Goal: Task Accomplishment & Management: Manage account settings

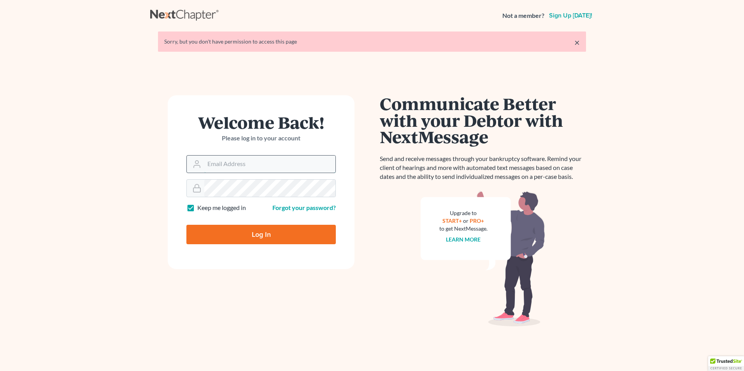
click at [260, 163] on input "Email Address" at bounding box center [269, 164] width 131 height 17
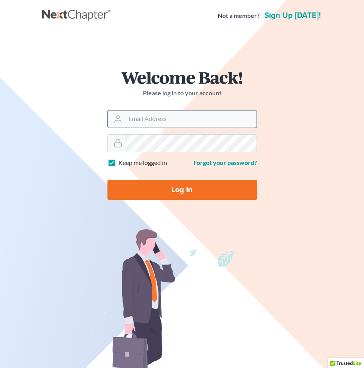
click at [142, 127] on input "Email Address" at bounding box center [190, 119] width 131 height 17
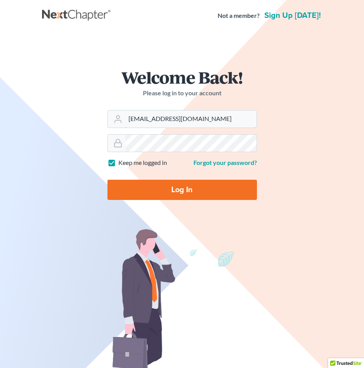
type input "[EMAIL_ADDRESS][DOMAIN_NAME]"
click at [107, 180] on input "Log In" at bounding box center [181, 190] width 149 height 20
type input "Thinking..."
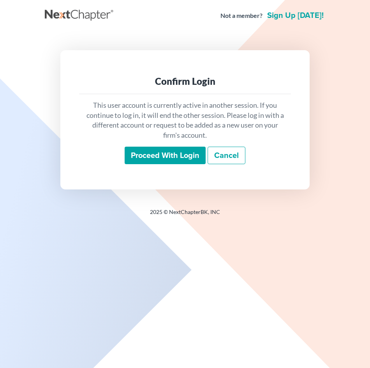
click at [178, 153] on input "Proceed with login" at bounding box center [165, 156] width 81 height 18
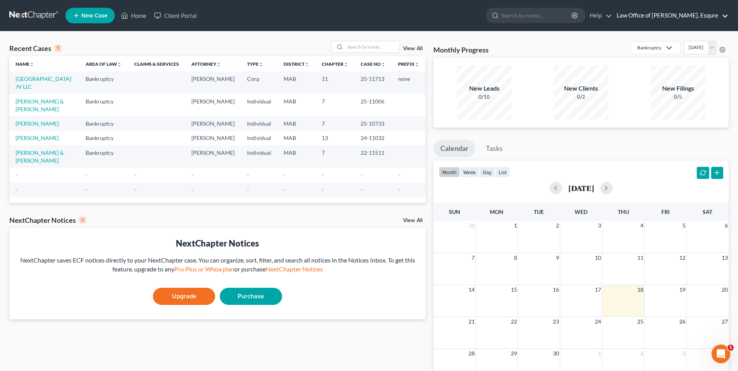
click at [369, 17] on link "Law Office of [PERSON_NAME], Esqure" at bounding box center [671, 16] width 116 height 14
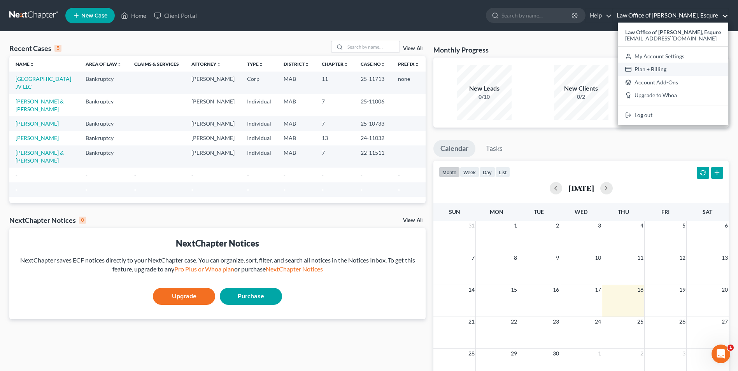
click at [369, 72] on link "Plan + Billing" at bounding box center [673, 69] width 111 height 13
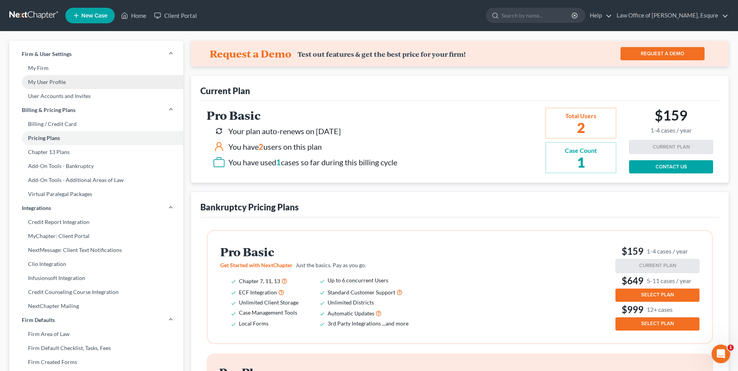
click at [45, 85] on link "My User Profile" at bounding box center [96, 82] width 174 height 14
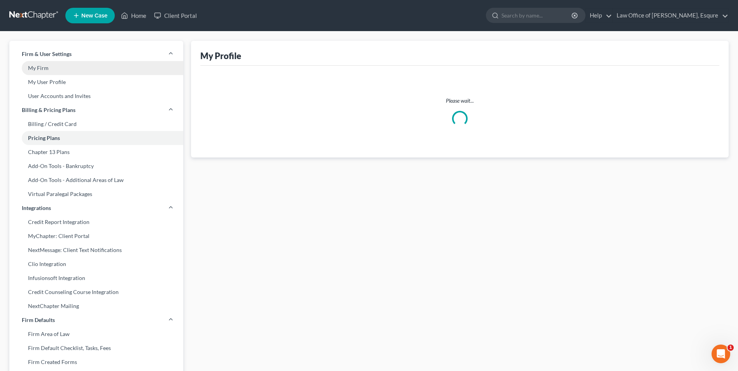
select select "22"
select select "paralegal"
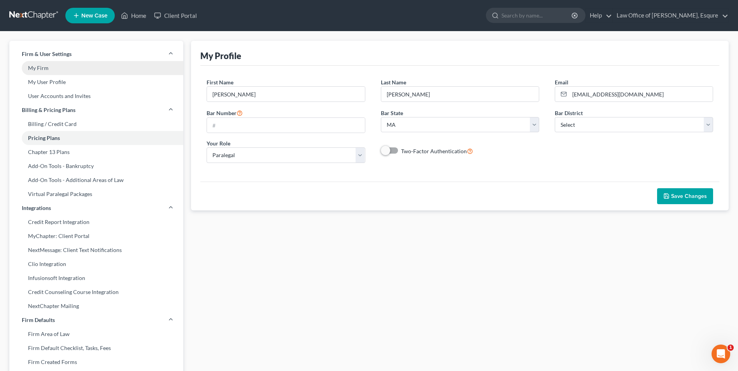
click at [51, 70] on link "My Firm" at bounding box center [96, 68] width 174 height 14
select select "39"
select select "24"
select select "22"
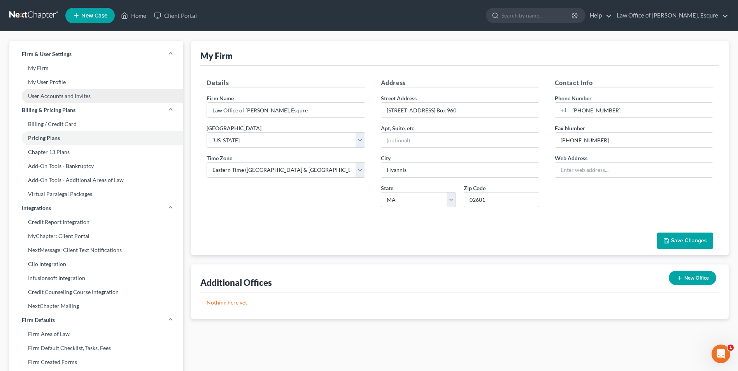
click at [72, 97] on link "User Accounts and Invites" at bounding box center [96, 96] width 174 height 14
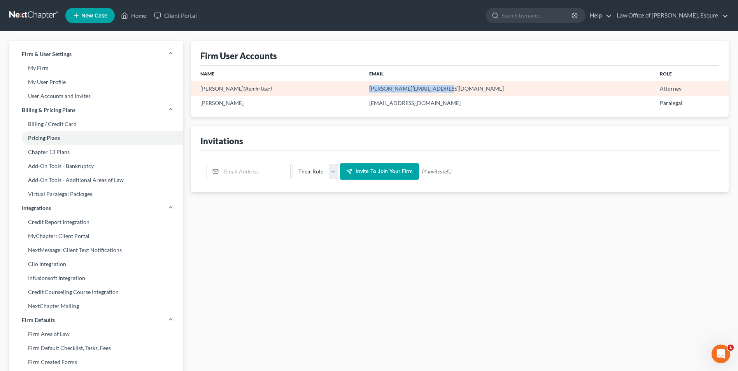
drag, startPoint x: 482, startPoint y: 86, endPoint x: 408, endPoint y: 84, distance: 73.6
click at [369, 84] on tr "Jeffery Johnson (Admin User) jeff@jefferyjohnsonesq.com Attorney" at bounding box center [460, 88] width 538 height 14
drag, startPoint x: 408, startPoint y: 84, endPoint x: 433, endPoint y: 91, distance: 26.2
copy tr "[PERSON_NAME][EMAIL_ADDRESS][DOMAIN_NAME]"
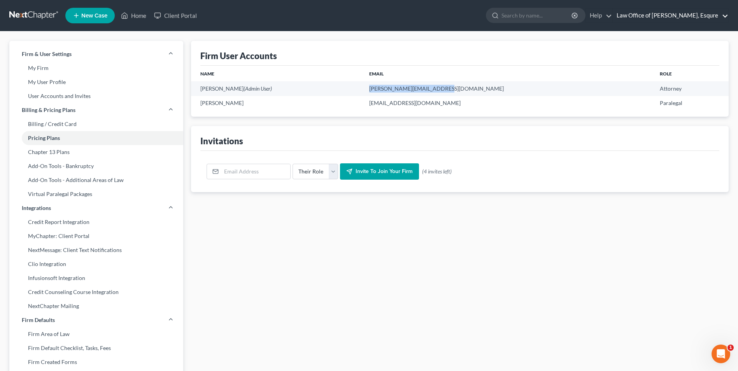
click at [369, 11] on link "Law Office of Jeffery Johnson, Esqure" at bounding box center [671, 16] width 116 height 14
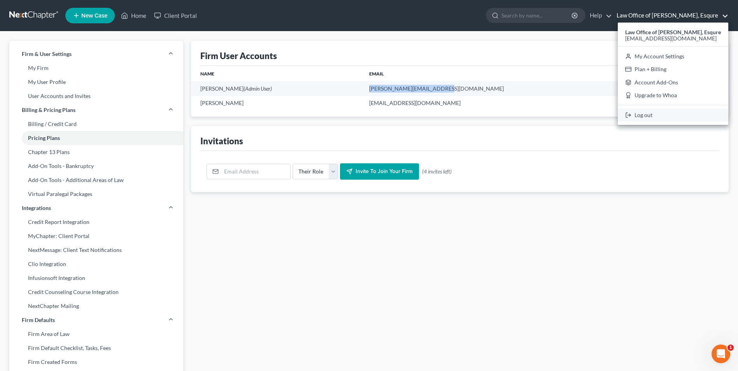
click at [369, 114] on link "Log out" at bounding box center [673, 115] width 111 height 13
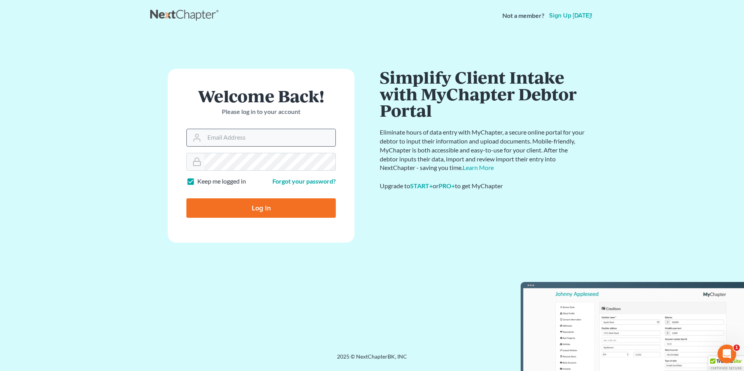
drag, startPoint x: 249, startPoint y: 161, endPoint x: 255, endPoint y: 139, distance: 23.1
paste input "jeff@jefferyjohnsonesq.com"
drag, startPoint x: 218, startPoint y: 139, endPoint x: 188, endPoint y: 135, distance: 30.7
click at [204, 137] on div "jeff@jefferyjohnsonesq.com" at bounding box center [260, 138] width 149 height 18
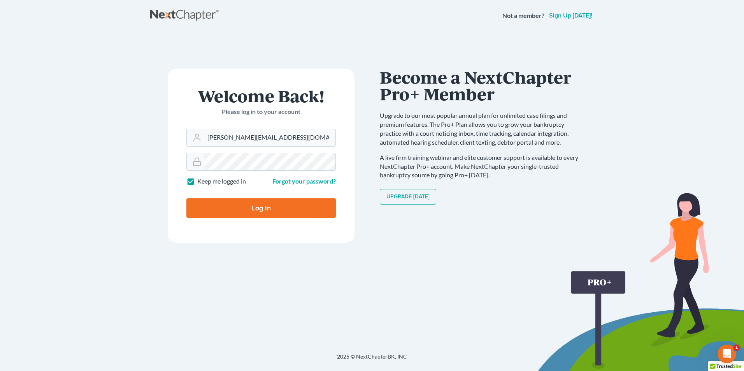
type input "jeff@jefferyjohnsonesq.com"
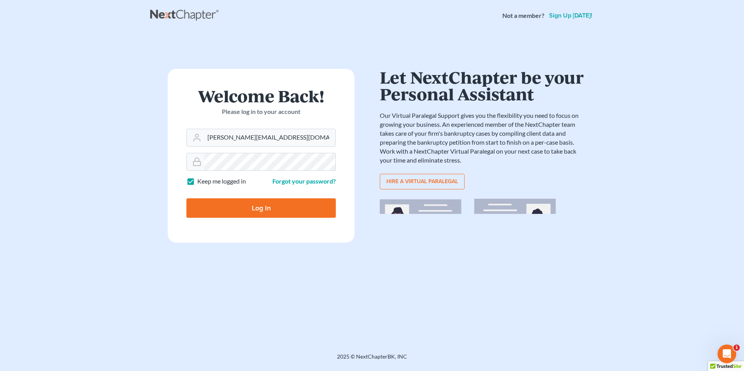
click at [186, 198] on input "Log In" at bounding box center [260, 207] width 149 height 19
type input "Thinking..."
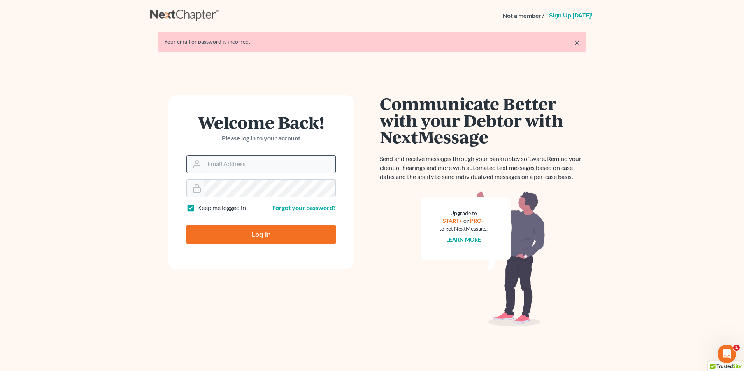
click at [239, 161] on input "Email Address" at bounding box center [269, 164] width 131 height 17
paste input "jeff@jefferyjohnsonesq.com"
drag, startPoint x: 216, startPoint y: 165, endPoint x: 165, endPoint y: 163, distance: 51.0
click at [165, 163] on div "Welcome Back! Please log in to your account Email Address jeff@jefferyjohnsones…" at bounding box center [261, 218] width 222 height 247
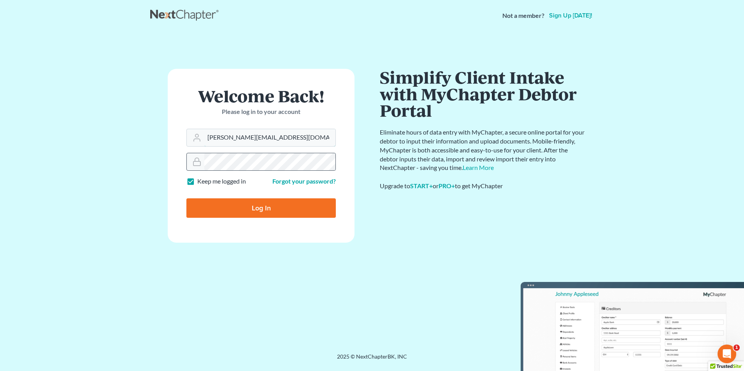
type input "jeff@jefferyjohnsonesq.com"
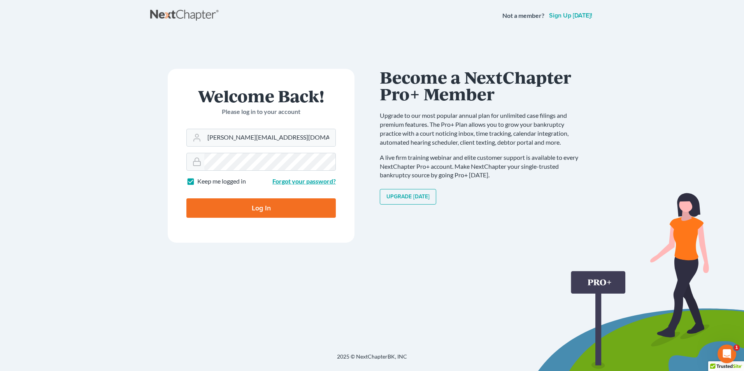
click at [303, 181] on link "Forgot your password?" at bounding box center [303, 180] width 63 height 7
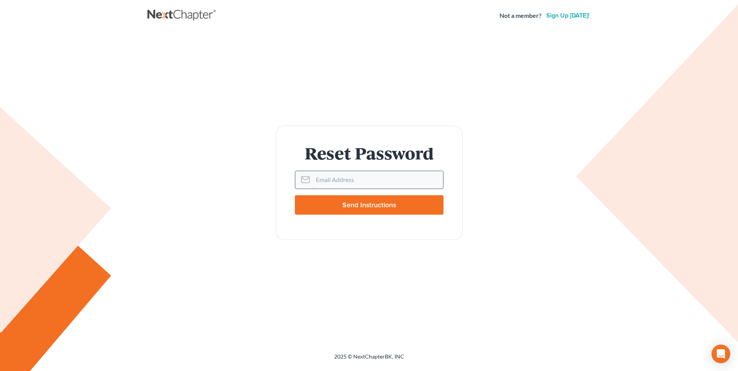
click at [348, 177] on input "Email Address" at bounding box center [378, 179] width 130 height 17
paste input "[PERSON_NAME][EMAIL_ADDRESS][DOMAIN_NAME]"
drag, startPoint x: 326, startPoint y: 180, endPoint x: 197, endPoint y: 163, distance: 130.8
click at [209, 172] on div "Reset Password Email Address [PERSON_NAME][EMAIL_ADDRESS][DOMAIN_NAME] Send Ins…" at bounding box center [369, 183] width 436 height 114
type input "[PERSON_NAME][EMAIL_ADDRESS][DOMAIN_NAME]"
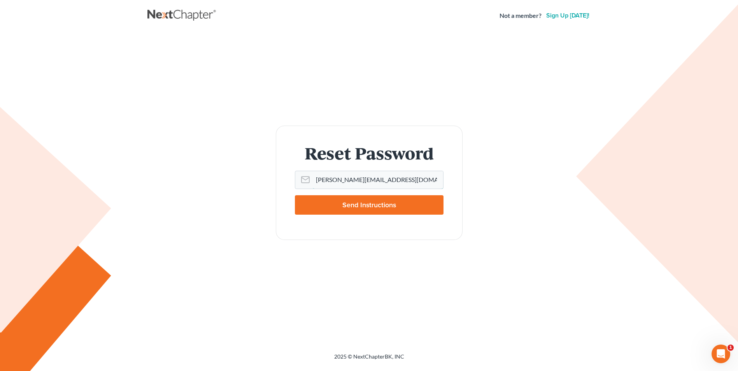
click at [295, 195] on input "Send Instructions" at bounding box center [369, 204] width 149 height 19
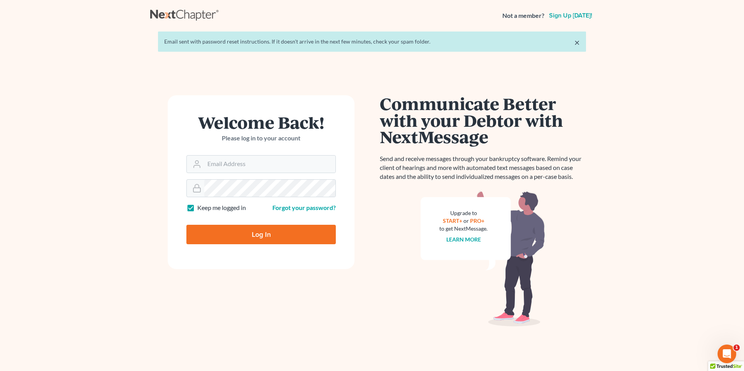
click at [221, 151] on div "Welcome Back! Please log in to your account" at bounding box center [260, 134] width 149 height 41
paste input "[PERSON_NAME][EMAIL_ADDRESS][DOMAIN_NAME]"
drag, startPoint x: 216, startPoint y: 162, endPoint x: 138, endPoint y: 142, distance: 79.8
click at [147, 147] on main "× Email sent with password reset instructions. If it doesn't arrive in the next…" at bounding box center [372, 196] width 744 height 330
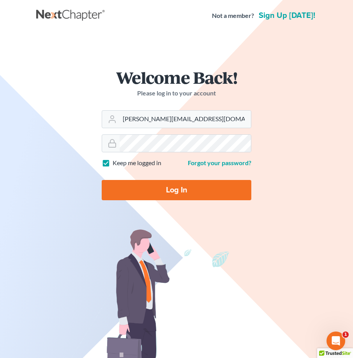
click at [93, 94] on form "Welcome Back! Please log in to your account Email Address jeff@jefferyjohnsones…" at bounding box center [176, 137] width 187 height 175
drag, startPoint x: 132, startPoint y: 119, endPoint x: 107, endPoint y: 114, distance: 25.1
click at [107, 114] on div "[PERSON_NAME][EMAIL_ADDRESS][DOMAIN_NAME]" at bounding box center [176, 119] width 149 height 18
type input "[EMAIL_ADDRESS][DOMAIN_NAME]"
click at [102, 180] on input "Log In" at bounding box center [176, 190] width 149 height 20
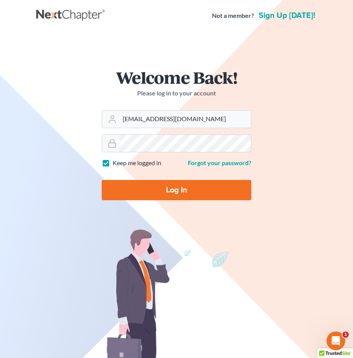
type input "Thinking..."
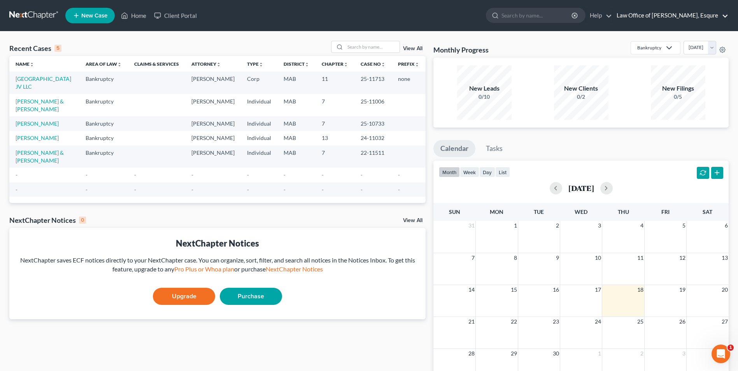
click at [358, 14] on link "Law Office of [PERSON_NAME], Esqure" at bounding box center [671, 16] width 116 height 14
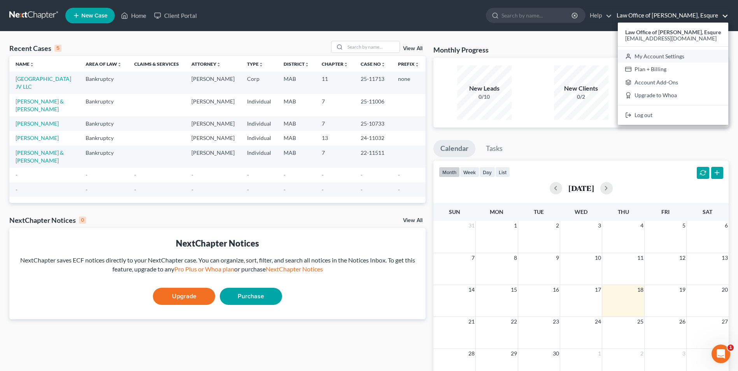
click at [358, 53] on link "My Account Settings" at bounding box center [673, 56] width 111 height 13
select select "24"
select select "22"
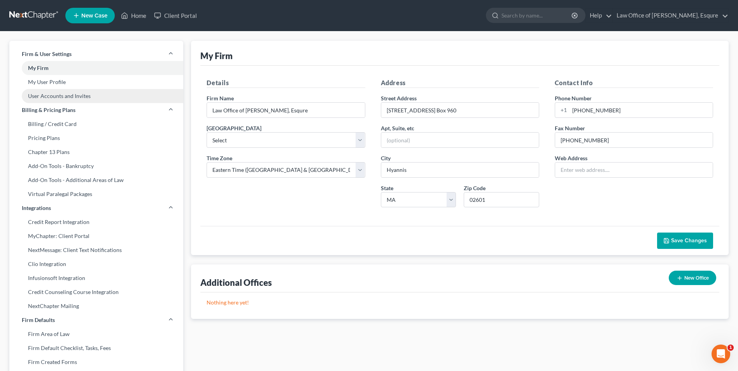
click at [44, 93] on link "User Accounts and Invites" at bounding box center [96, 96] width 174 height 14
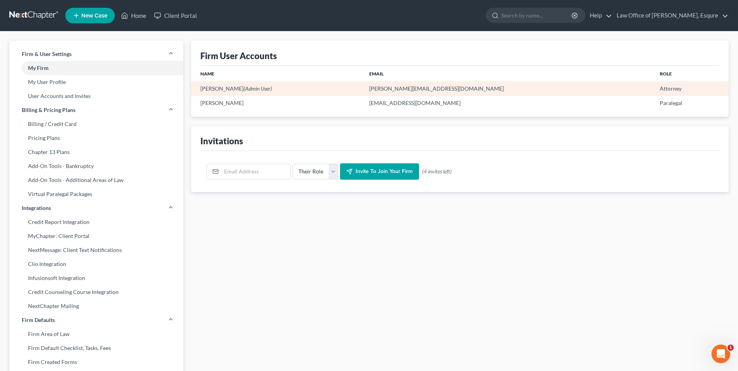
click at [283, 89] on td "[PERSON_NAME] (Admin User)" at bounding box center [277, 88] width 172 height 14
click at [245, 89] on span "(Admin User)" at bounding box center [258, 88] width 28 height 7
click at [358, 94] on td "Attorney" at bounding box center [691, 88] width 75 height 14
drag, startPoint x: 437, startPoint y: 86, endPoint x: 428, endPoint y: 88, distance: 9.4
click at [358, 86] on td "jeff@jefferyjohnsonesq.com" at bounding box center [508, 88] width 290 height 14
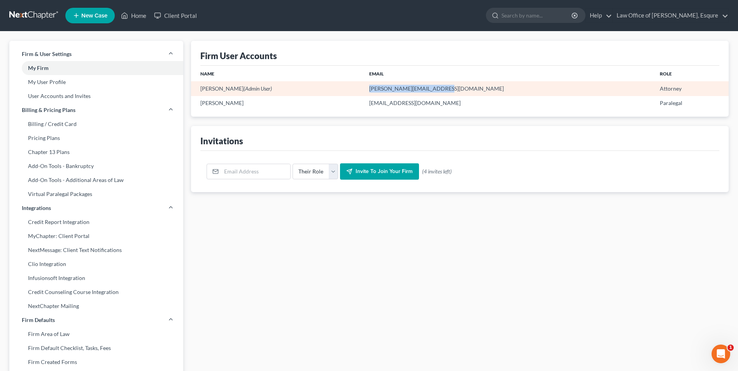
drag, startPoint x: 484, startPoint y: 91, endPoint x: 396, endPoint y: 87, distance: 88.0
click at [358, 87] on tr "Jeffery Johnson (Admin User) jeff@jefferyjohnsonesq.com Attorney" at bounding box center [460, 88] width 538 height 14
drag, startPoint x: 396, startPoint y: 87, endPoint x: 425, endPoint y: 91, distance: 29.5
copy tr "jeff@jefferyjohnsonesq.com"
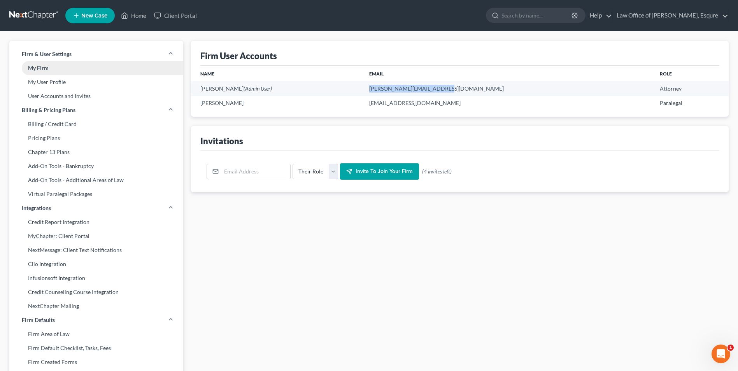
click at [58, 71] on link "My Firm" at bounding box center [96, 68] width 174 height 14
select select "39"
select select "24"
select select "22"
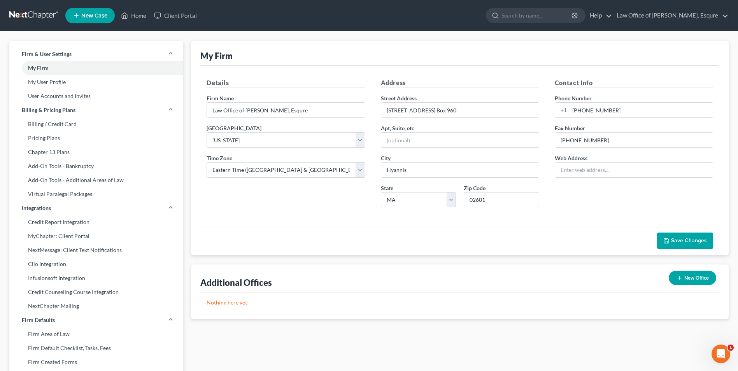
click at [37, 16] on link at bounding box center [34, 16] width 50 height 14
